Goal: Information Seeking & Learning: Check status

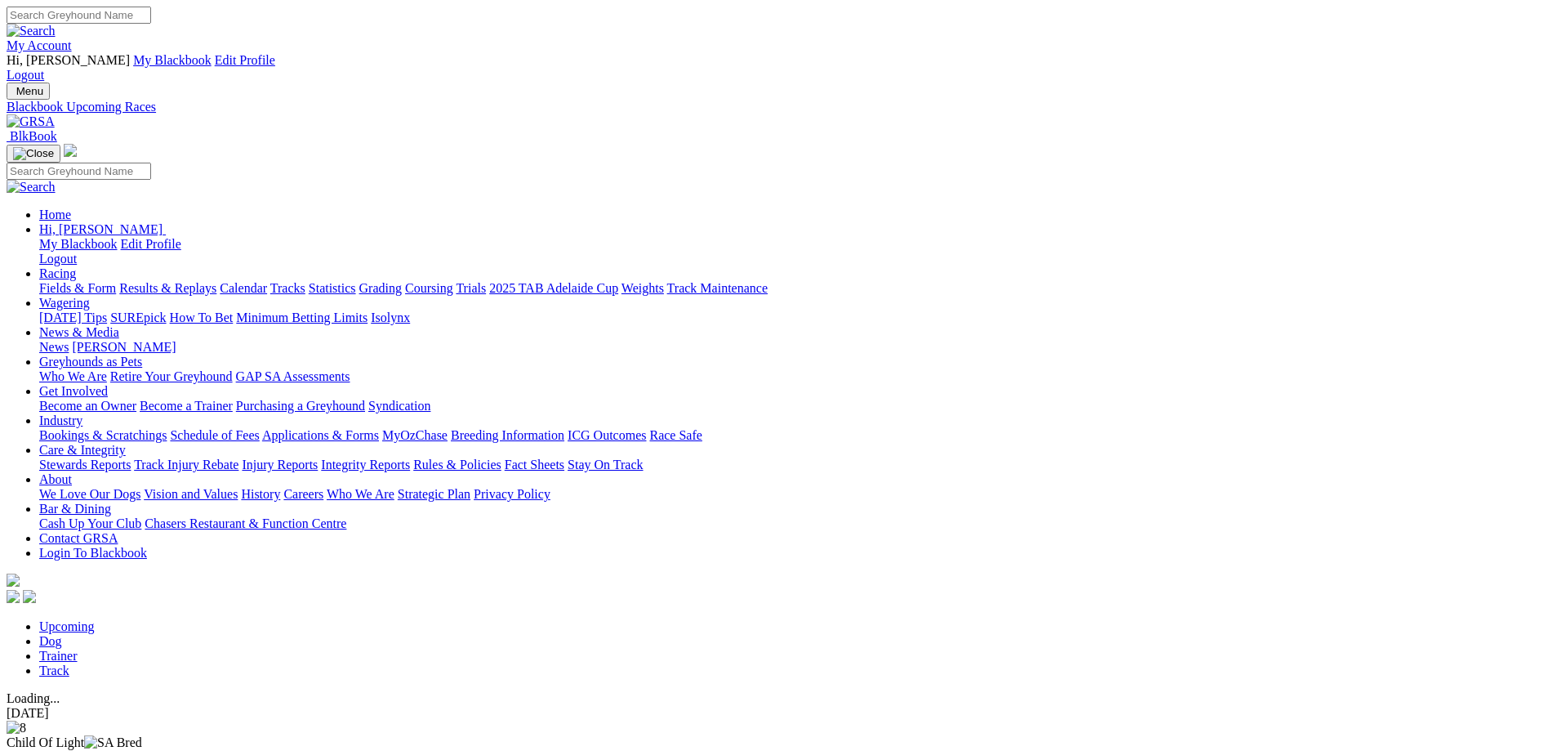
click at [77, 649] on link "Trainer" at bounding box center [58, 656] width 38 height 14
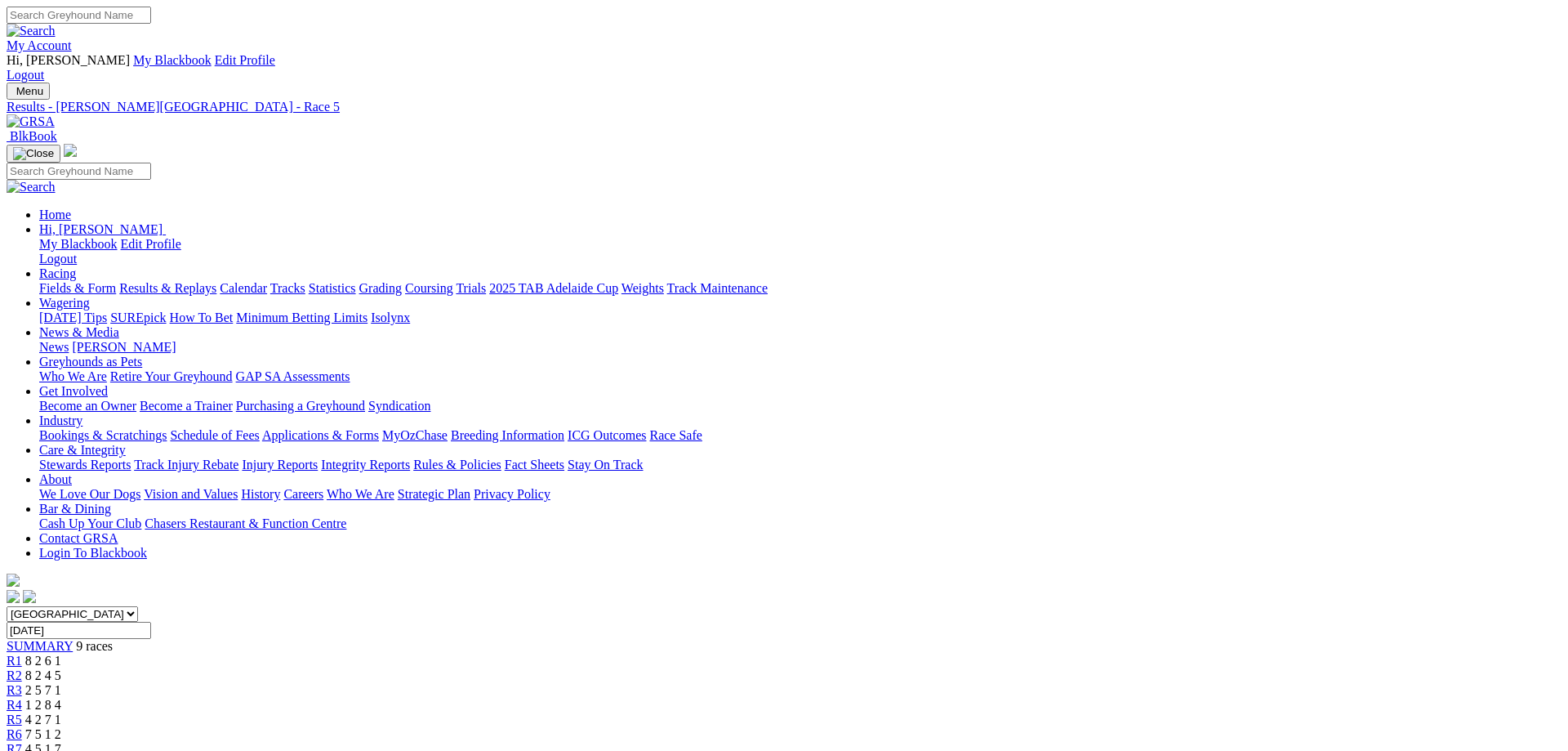
click at [61, 742] on span "4 5 1 7" at bounding box center [43, 749] width 36 height 14
click at [61, 750] on span "4 5 2 1" at bounding box center [43, 764] width 36 height 14
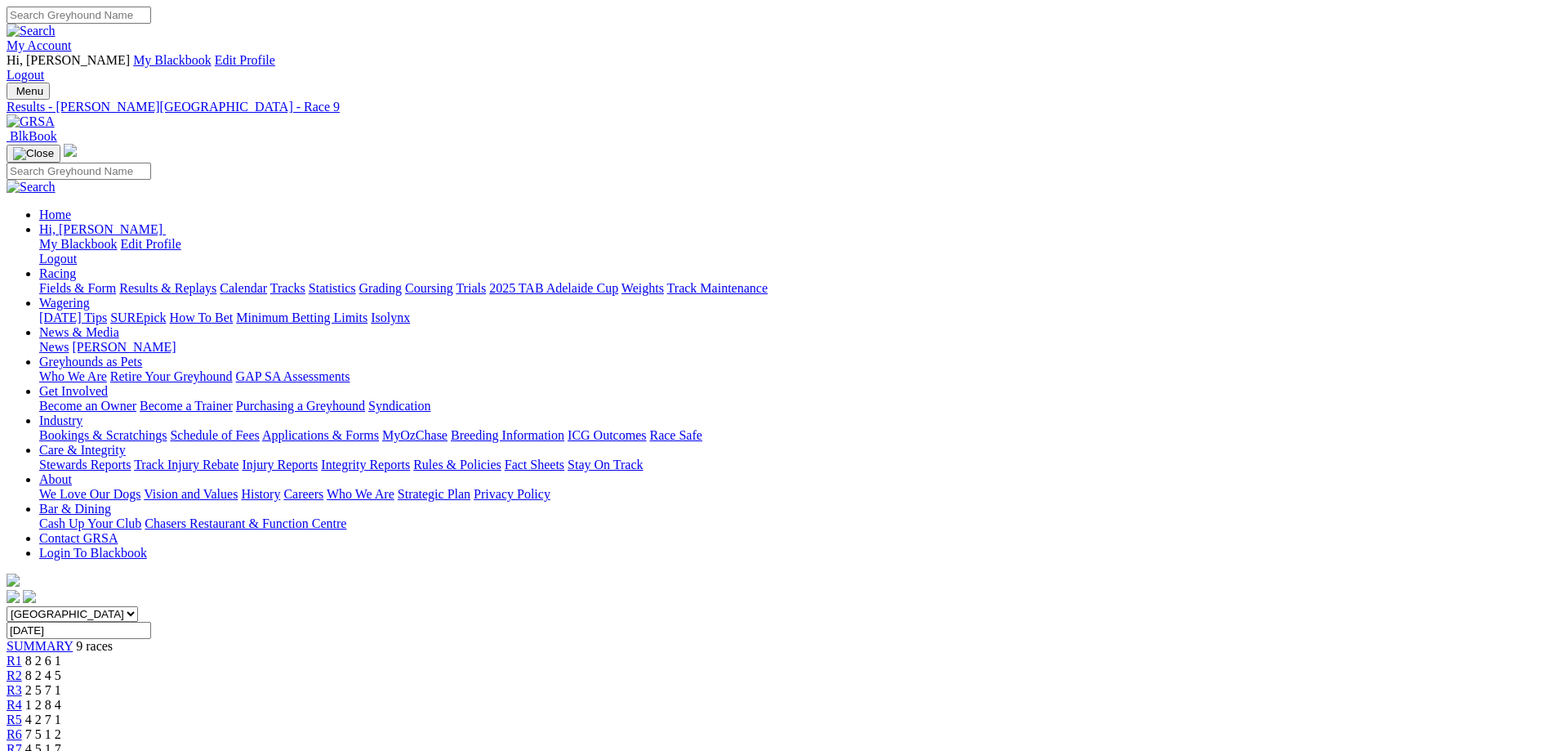
click at [61, 728] on span "7 5 1 2" at bounding box center [43, 735] width 36 height 14
